Goal: Information Seeking & Learning: Learn about a topic

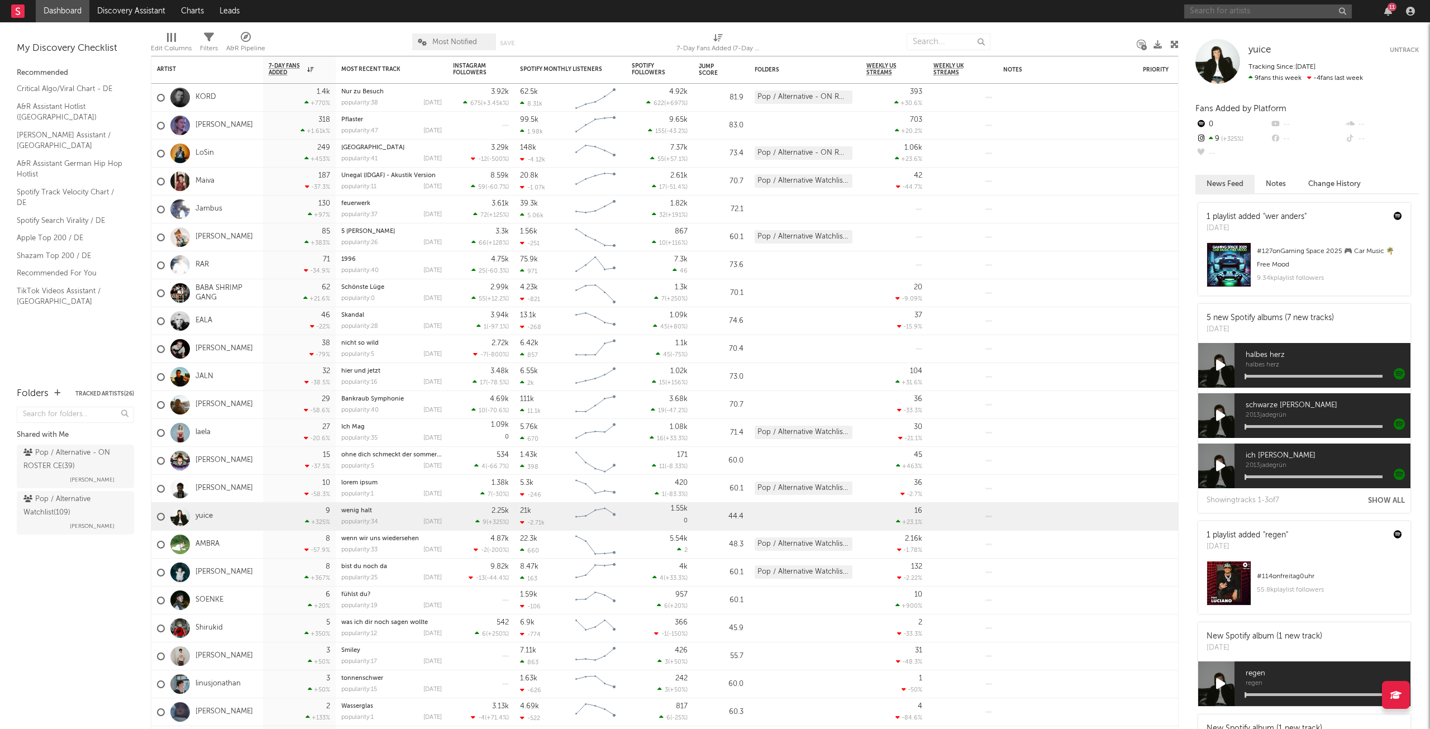
click at [1286, 12] on input "text" at bounding box center [1268, 11] width 168 height 14
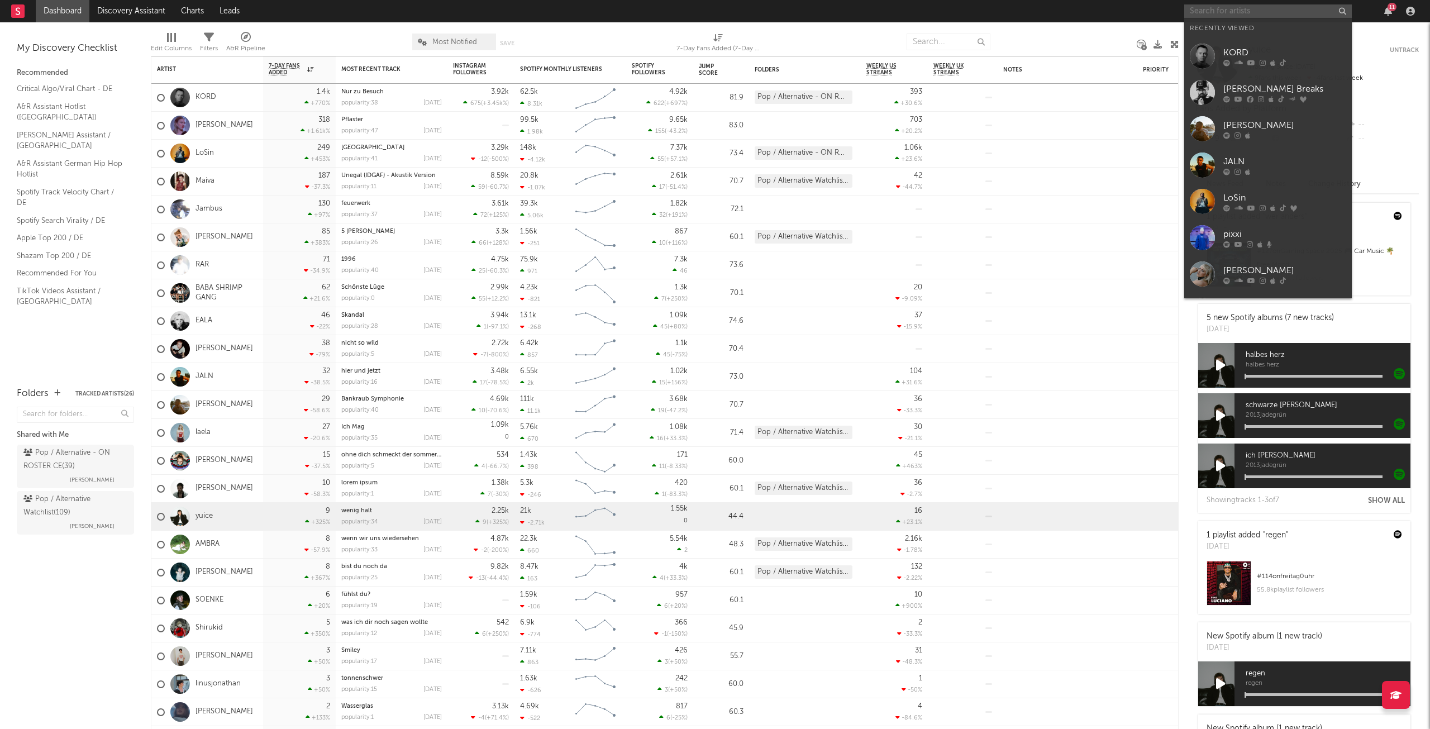
paste input "[URL][DOMAIN_NAME]"
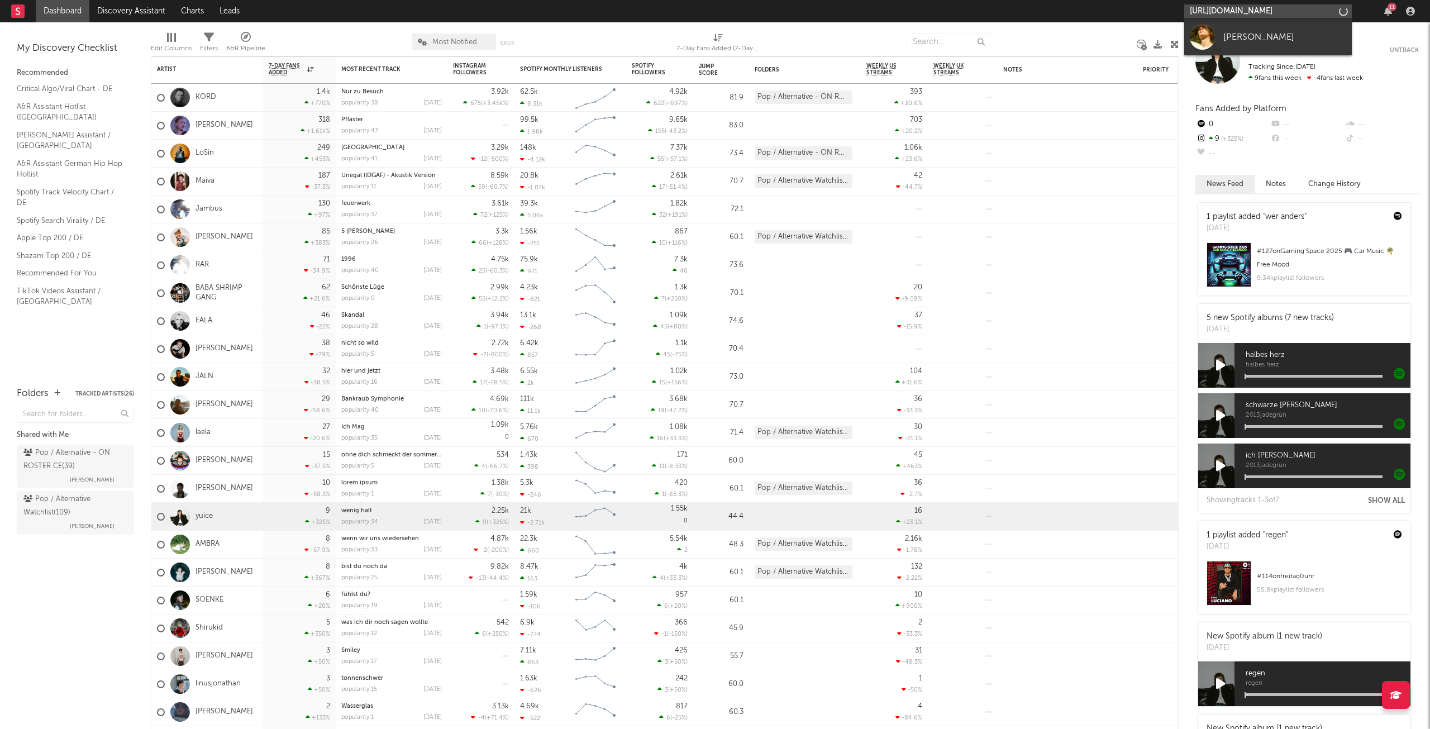
scroll to position [0, 207]
type input "[URL][DOMAIN_NAME]"
click at [1263, 37] on div "[PERSON_NAME]" at bounding box center [1284, 36] width 123 height 13
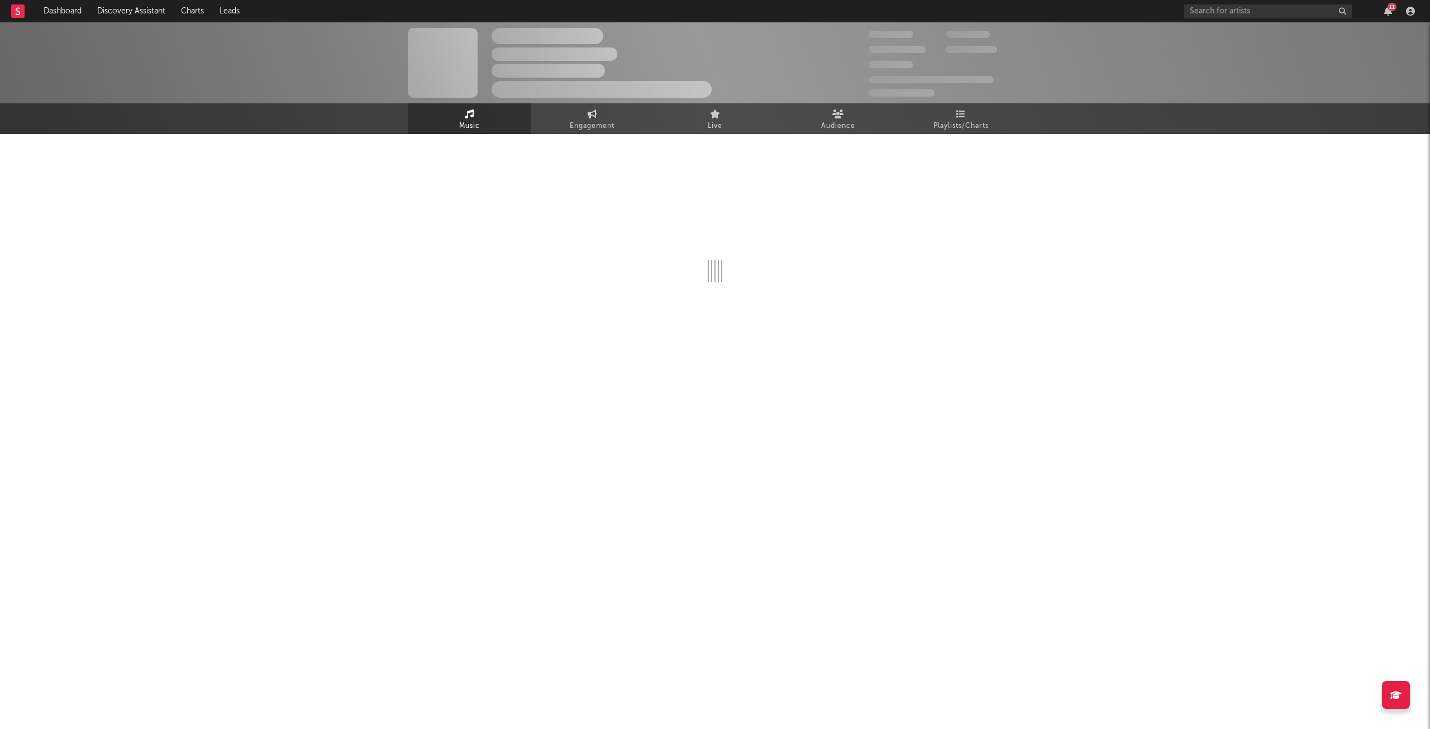
select select "1w"
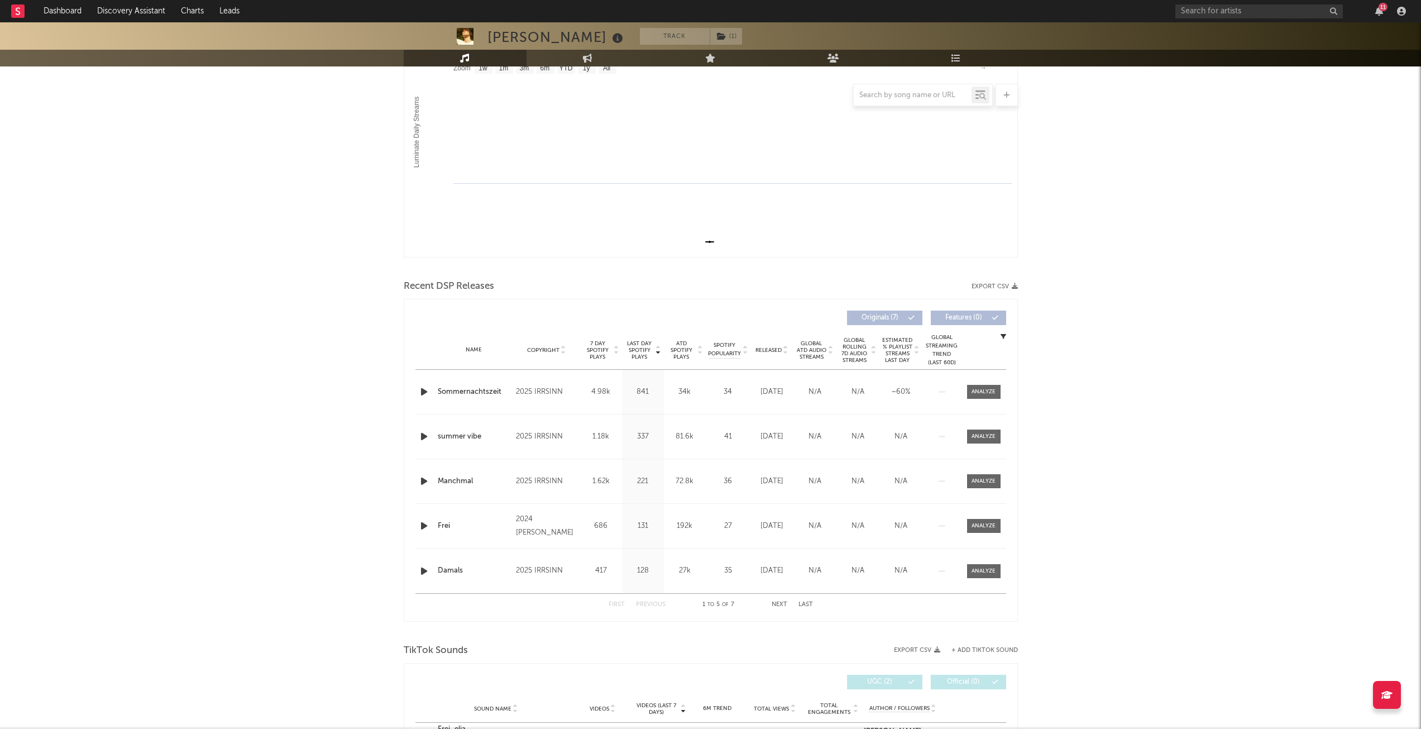
scroll to position [223, 0]
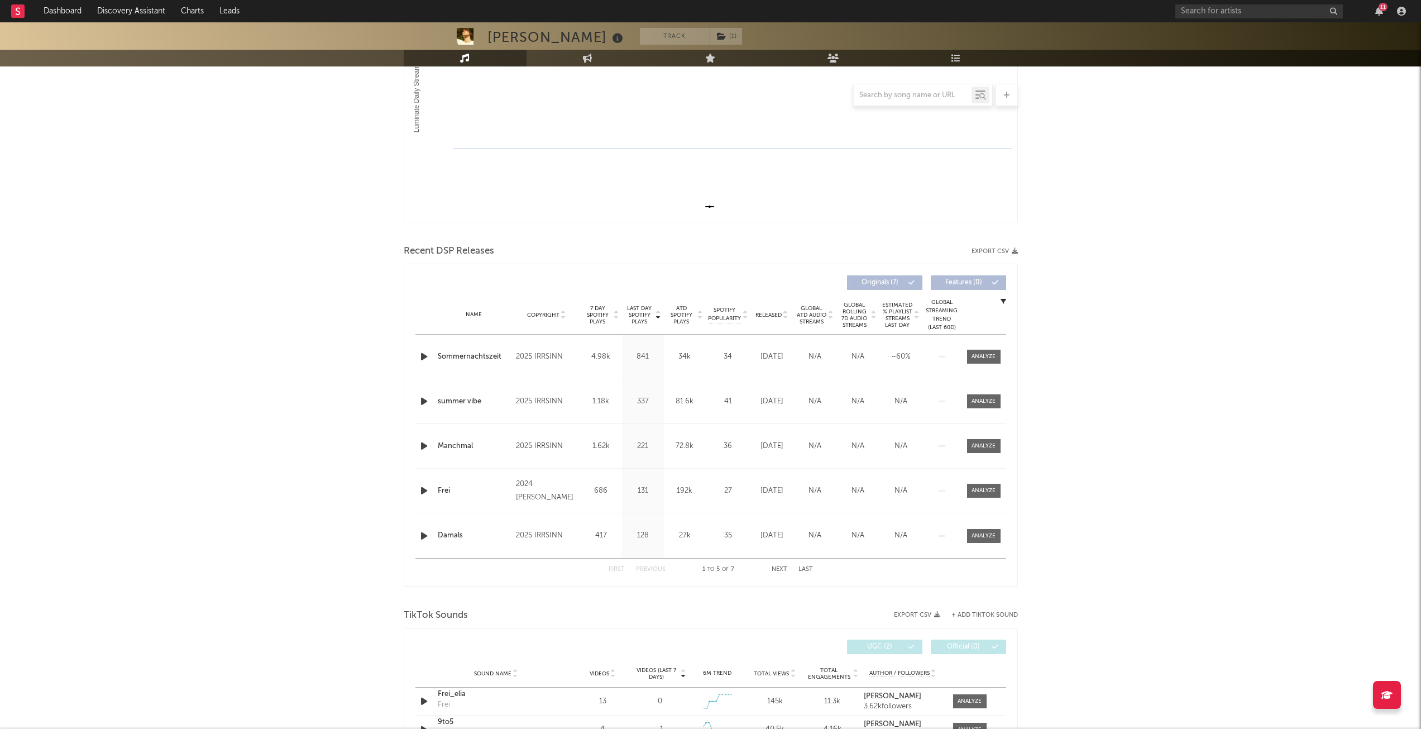
click at [783, 318] on icon at bounding box center [786, 317] width 6 height 4
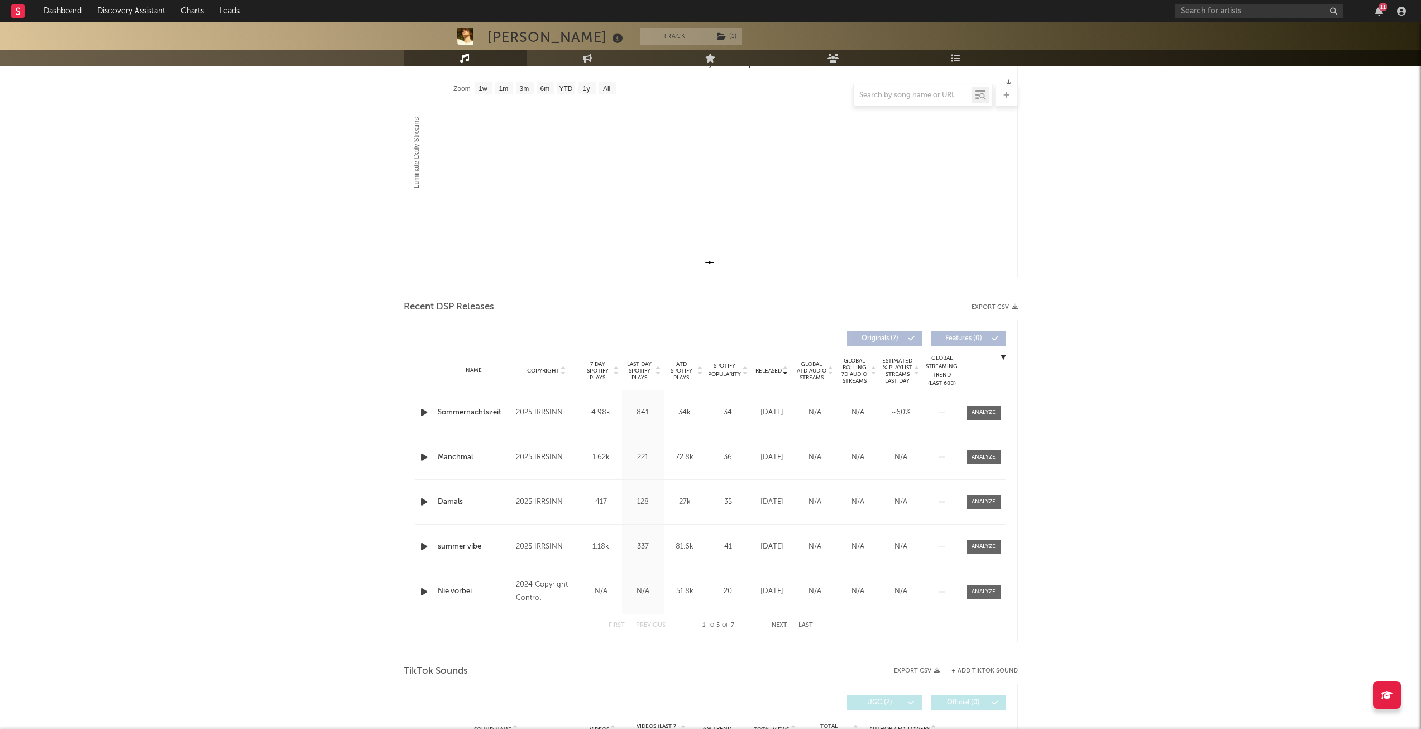
click at [35, 5] on div at bounding box center [23, 11] width 25 height 22
click at [49, 9] on link "Dashboard" at bounding box center [63, 11] width 54 height 22
